Goal: Information Seeking & Learning: Learn about a topic

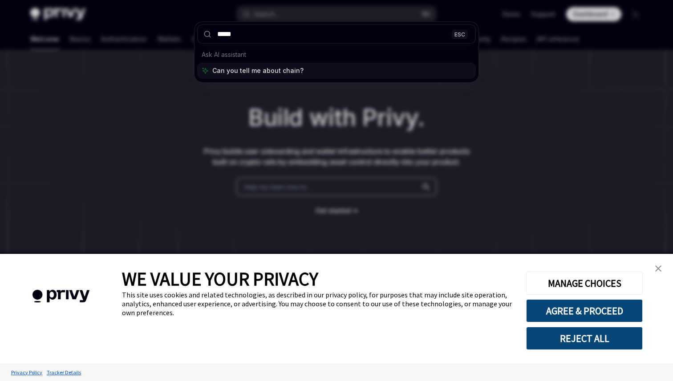
type input "******"
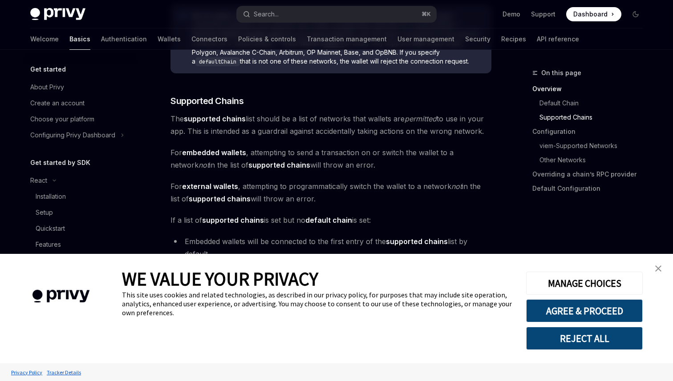
scroll to position [530, 0]
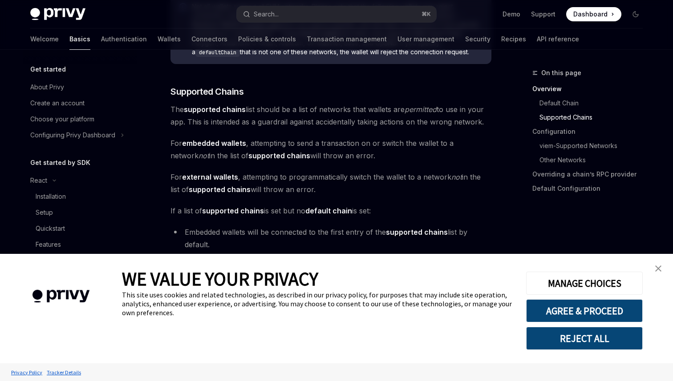
click at [660, 270] on img "close banner" at bounding box center [658, 269] width 6 height 6
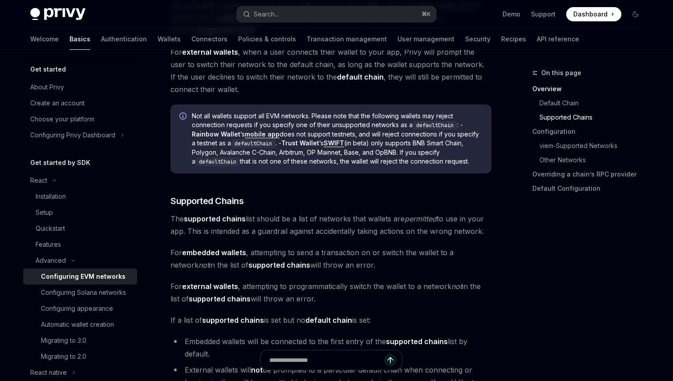
scroll to position [416, 0]
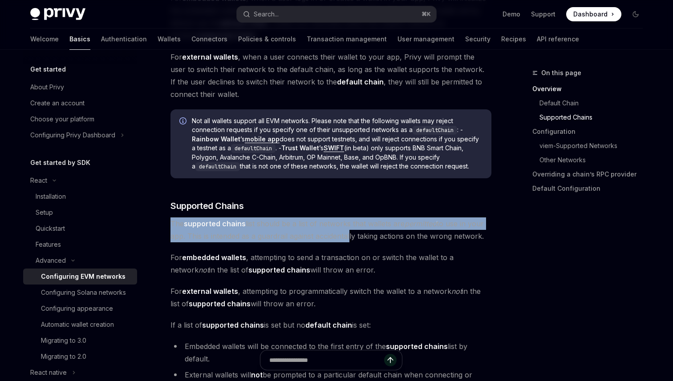
drag, startPoint x: 207, startPoint y: 67, endPoint x: 345, endPoint y: 69, distance: 137.9
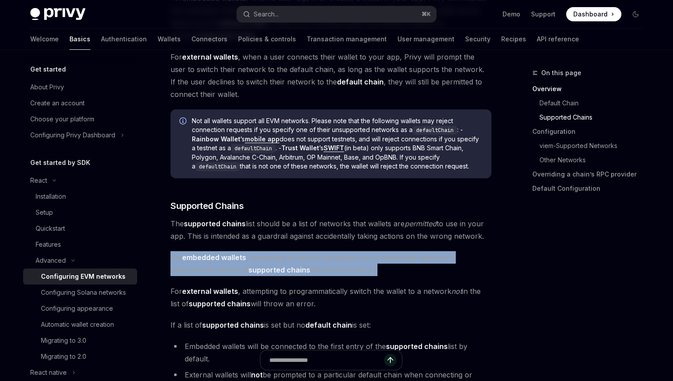
drag, startPoint x: 210, startPoint y: 90, endPoint x: 342, endPoint y: 104, distance: 132.4
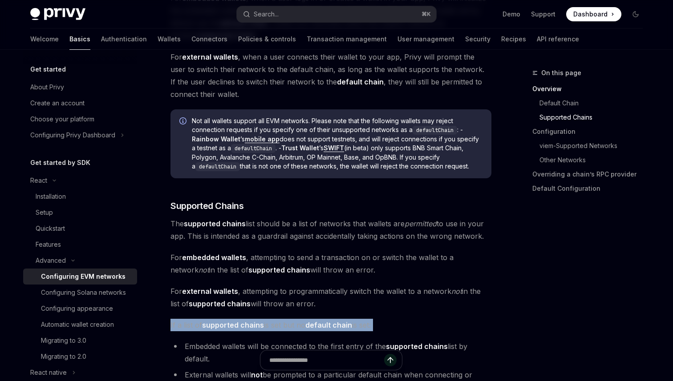
drag, startPoint x: 208, startPoint y: 140, endPoint x: 325, endPoint y: 145, distance: 116.7
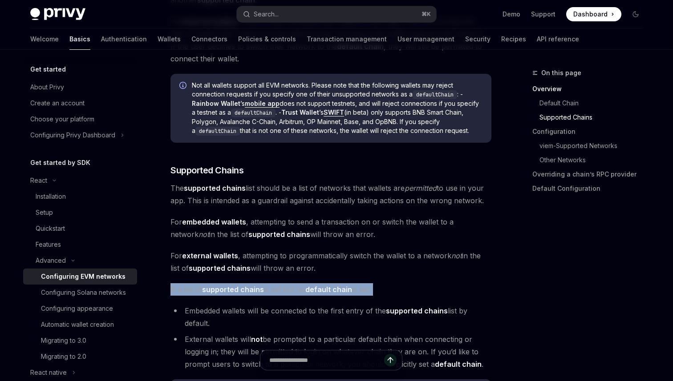
scroll to position [452, 0]
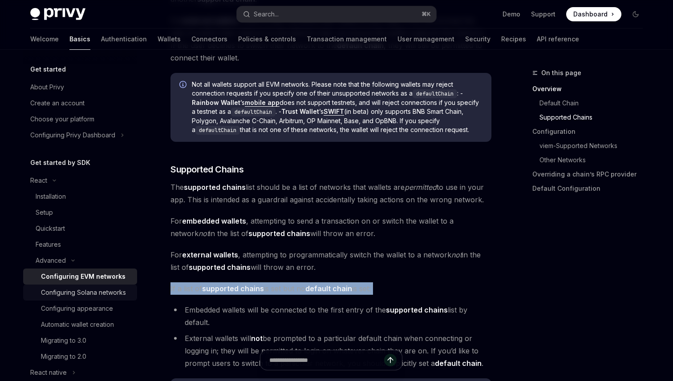
click at [126, 287] on div "Configuring Solana networks" at bounding box center [83, 292] width 85 height 11
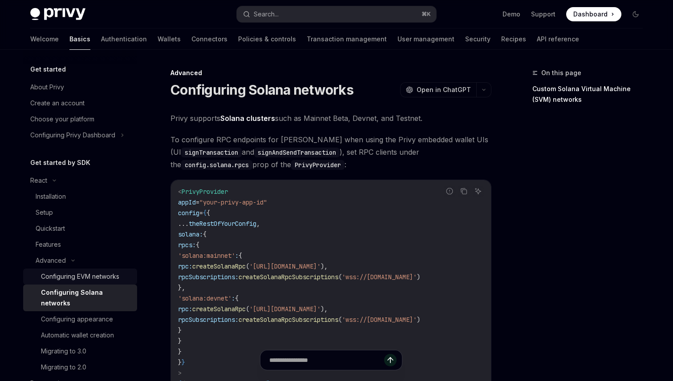
click at [119, 271] on div "Configuring EVM networks" at bounding box center [80, 276] width 78 height 11
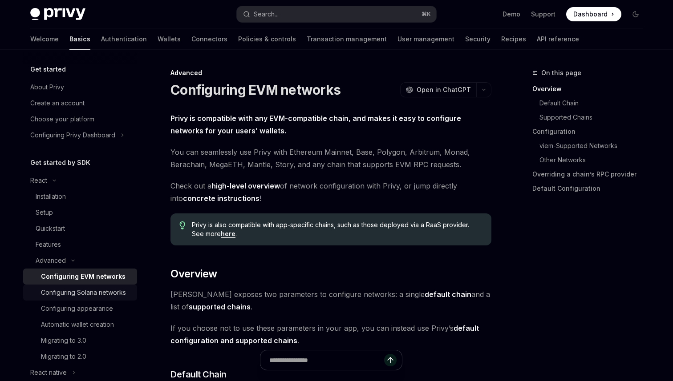
click at [137, 285] on link "Configuring Solana networks" at bounding box center [80, 293] width 114 height 16
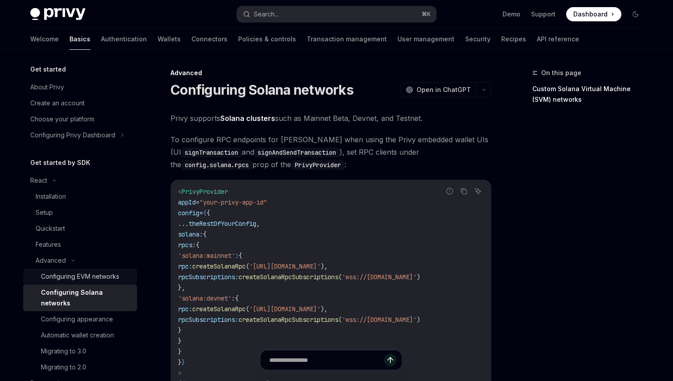
click at [119, 271] on div "Configuring EVM networks" at bounding box center [80, 276] width 78 height 11
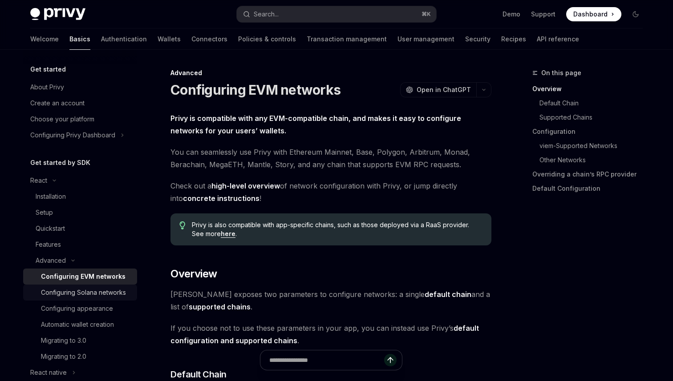
click at [126, 287] on div "Configuring Solana networks" at bounding box center [83, 292] width 85 height 11
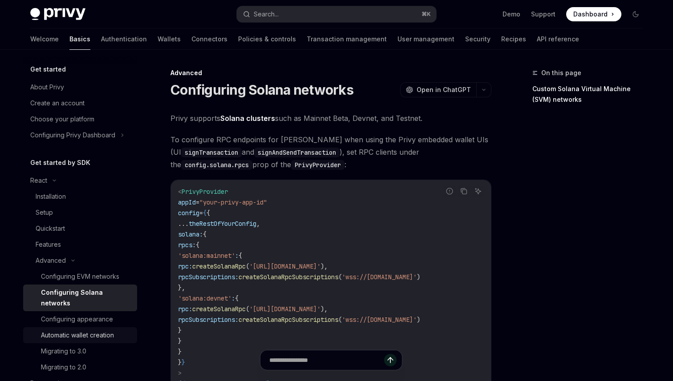
click at [114, 330] on div "Automatic wallet creation" at bounding box center [77, 335] width 73 height 11
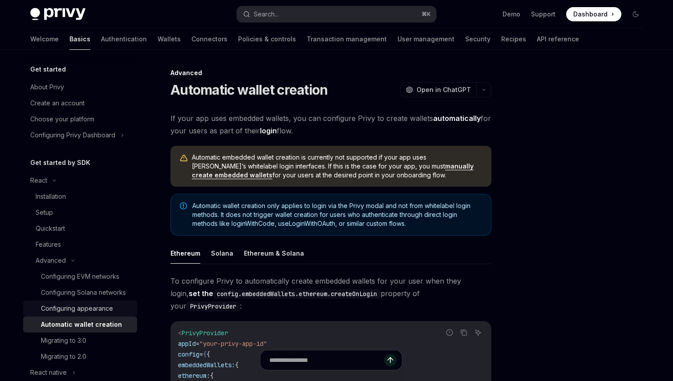
click at [113, 303] on div "Configuring appearance" at bounding box center [77, 308] width 72 height 11
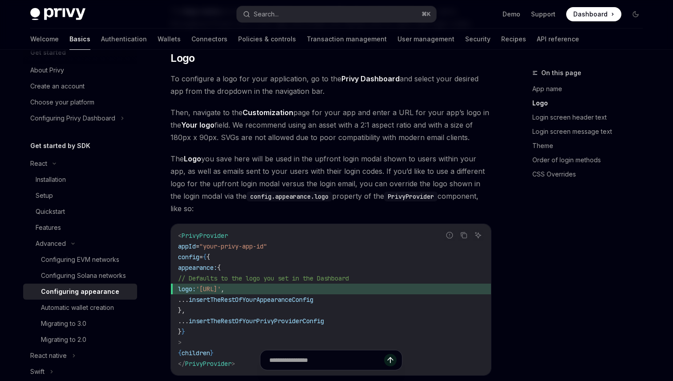
scroll to position [350, 0]
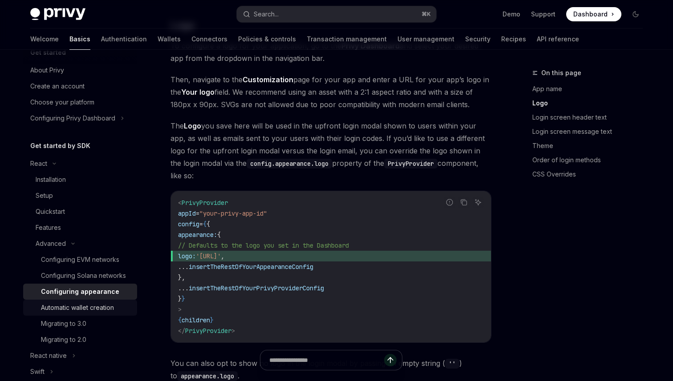
click at [114, 303] on div "Automatic wallet creation" at bounding box center [77, 308] width 73 height 11
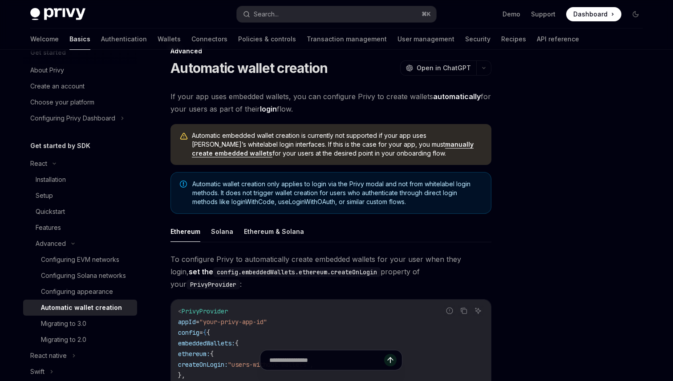
scroll to position [27, 0]
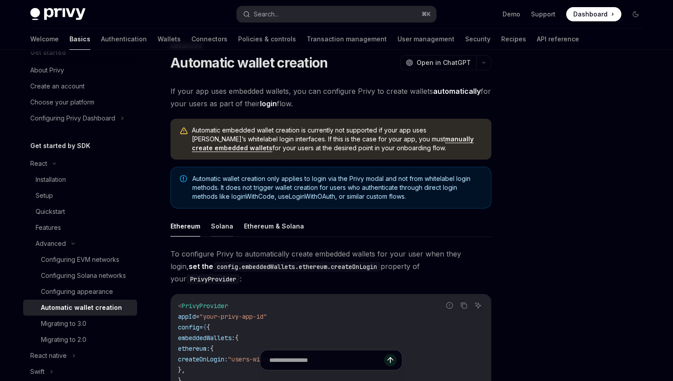
click at [233, 216] on button "Solana" at bounding box center [222, 226] width 22 height 21
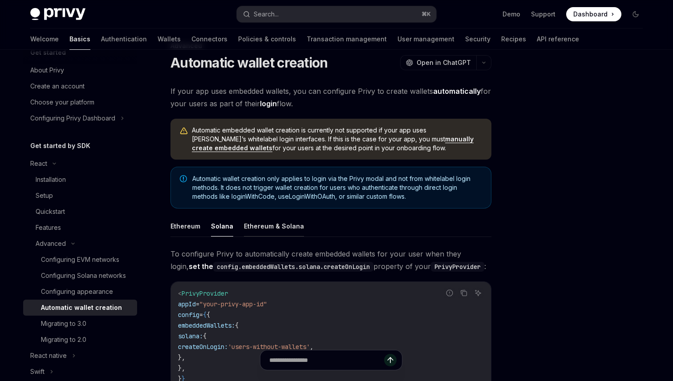
click at [292, 216] on button "Ethereum & Solana" at bounding box center [274, 226] width 60 height 21
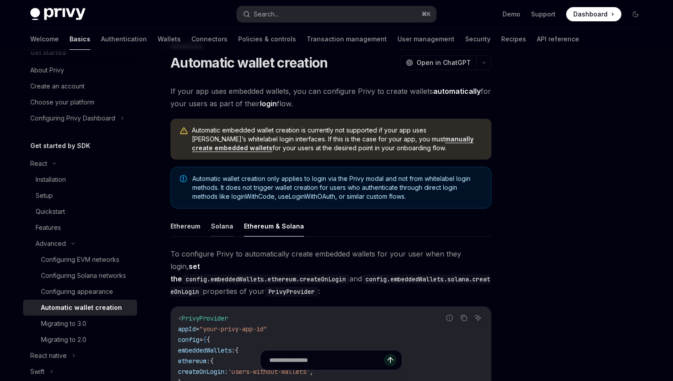
click at [233, 216] on button "Solana" at bounding box center [222, 226] width 22 height 21
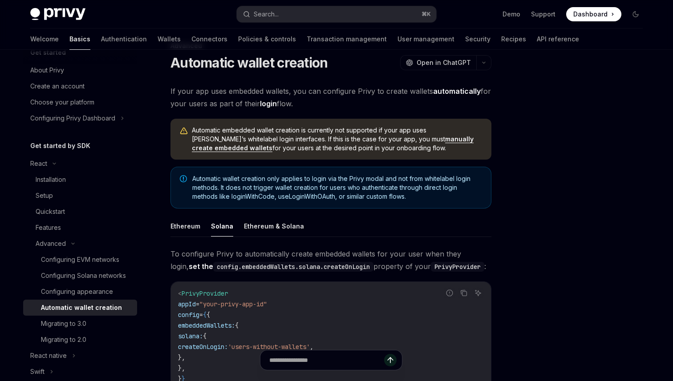
click at [208, 164] on div "Advanced Automatic wallet creation OpenAI Open in ChatGPT OpenAI Open in ChatGP…" at bounding box center [247, 356] width 491 height 632
click at [200, 216] on button "Ethereum" at bounding box center [185, 226] width 30 height 21
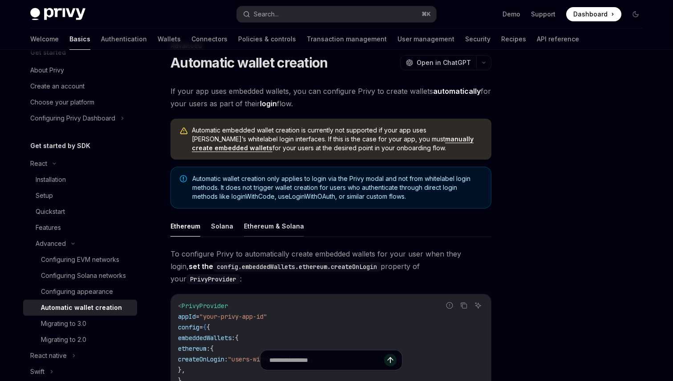
click at [283, 216] on button "Ethereum & Solana" at bounding box center [274, 226] width 60 height 21
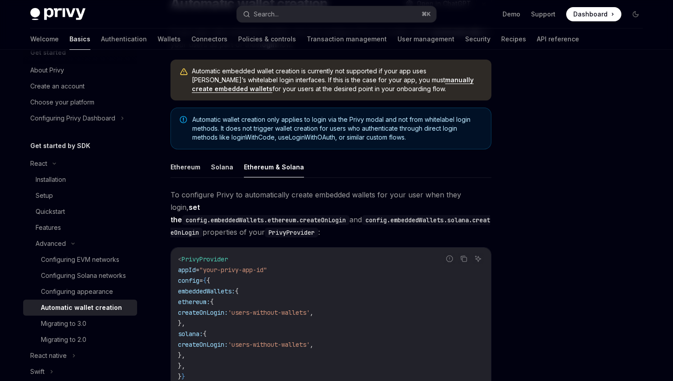
scroll to position [109, 0]
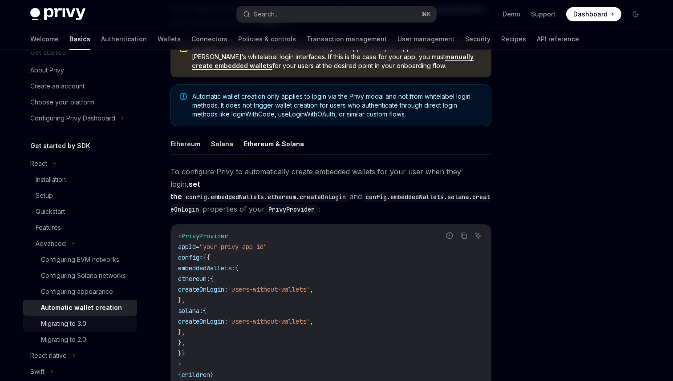
click at [132, 319] on div "Migrating to 3.0" at bounding box center [86, 324] width 91 height 11
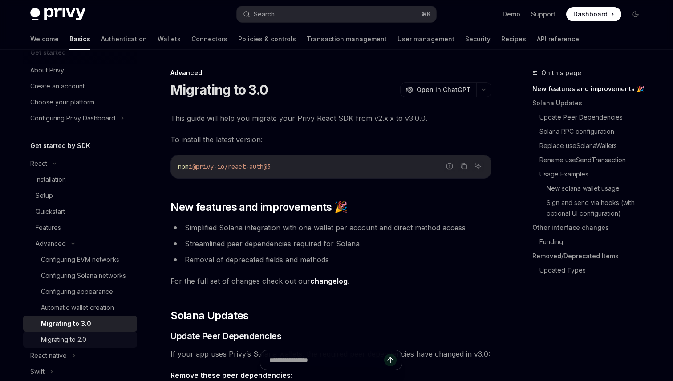
click at [132, 335] on div "Migrating to 2.0" at bounding box center [86, 340] width 91 height 11
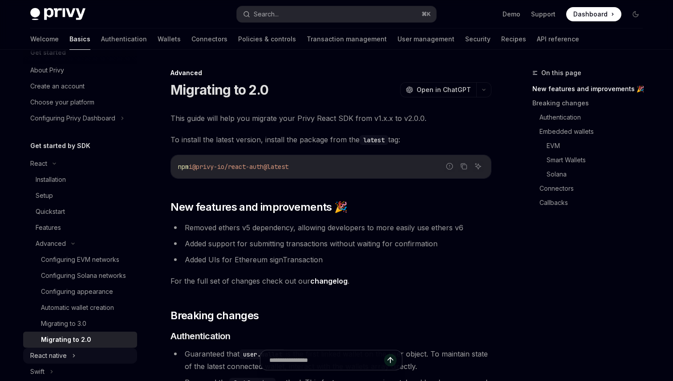
click at [76, 351] on icon at bounding box center [74, 356] width 4 height 11
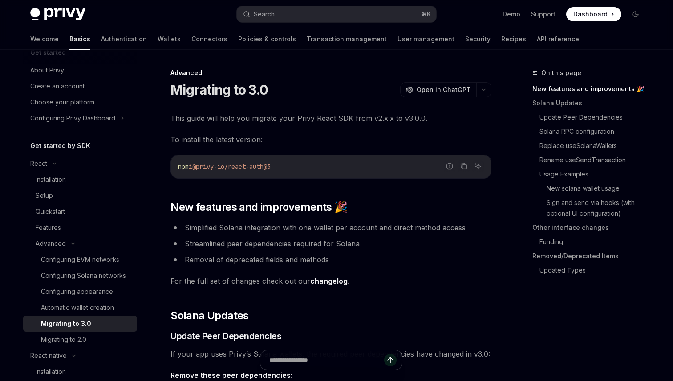
click at [85, 10] on img at bounding box center [57, 14] width 55 height 12
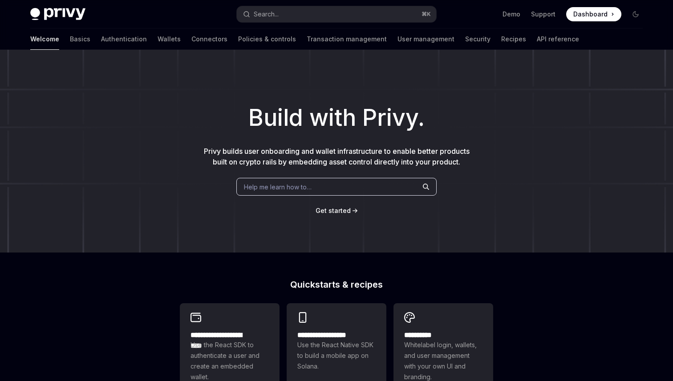
click at [85, 13] on img at bounding box center [57, 14] width 55 height 12
type textarea "*"
